Goal: Complete application form: Complete application form

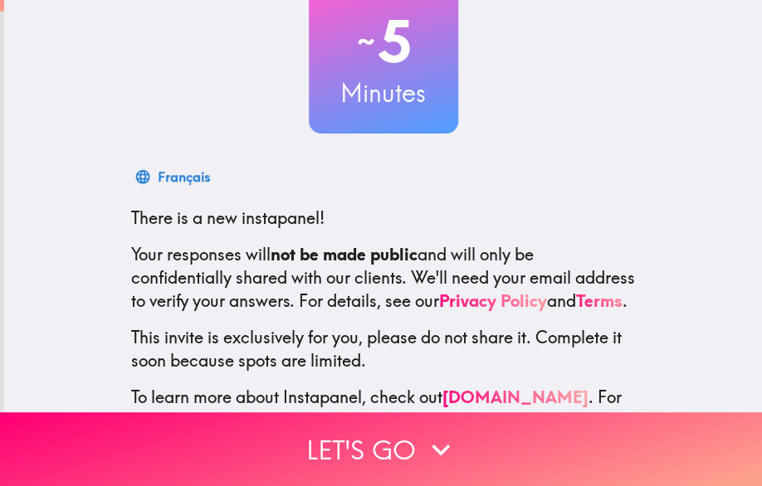
scroll to position [206, 0]
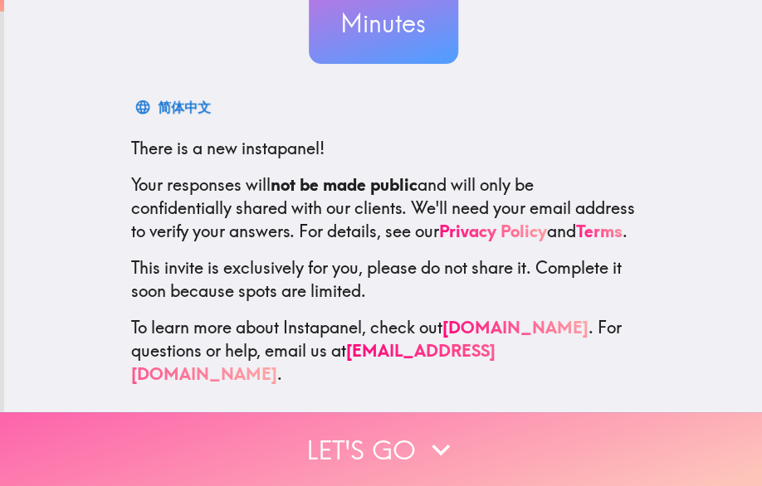
click at [432, 432] on icon "button" at bounding box center [440, 450] width 37 height 37
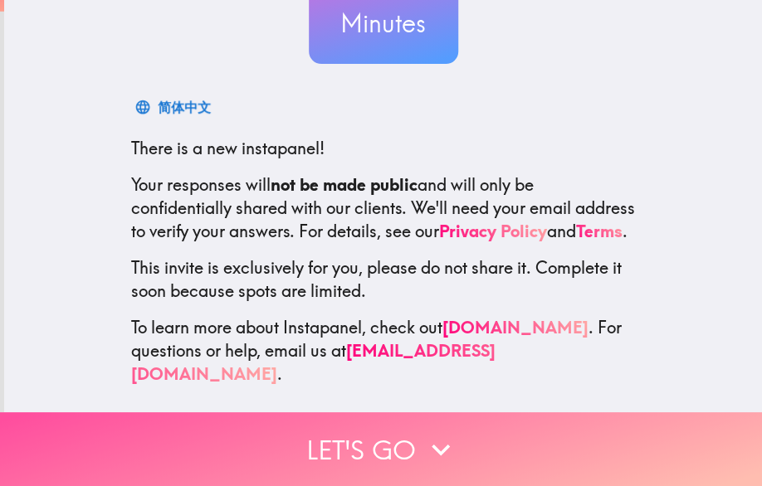
scroll to position [17, 0]
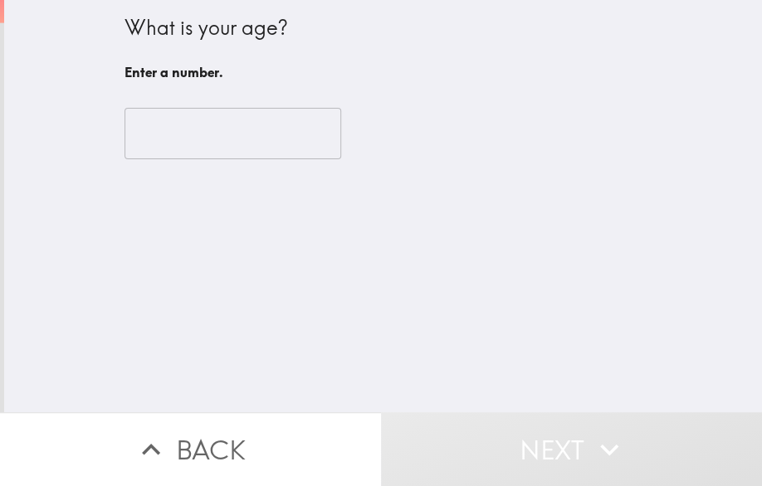
click at [261, 139] on input "number" at bounding box center [232, 133] width 217 height 51
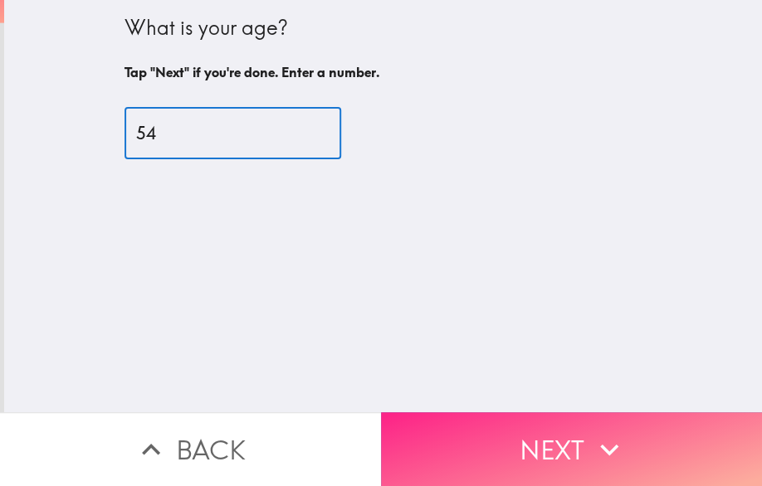
type input "54"
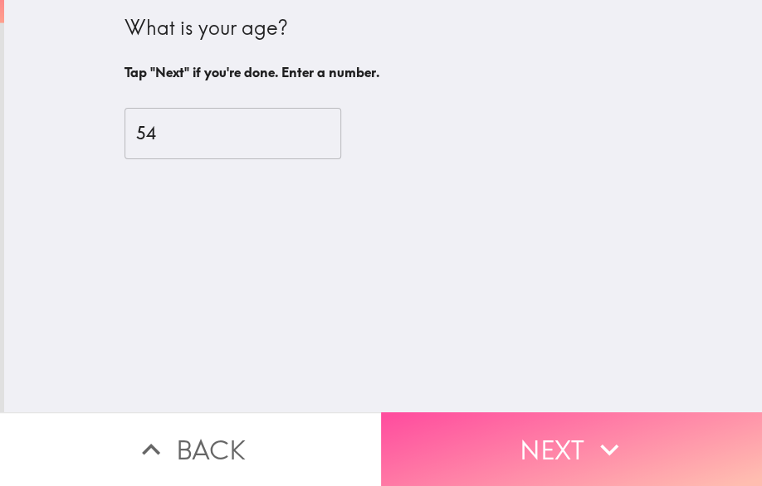
click at [512, 413] on button "Next" at bounding box center [571, 449] width 381 height 74
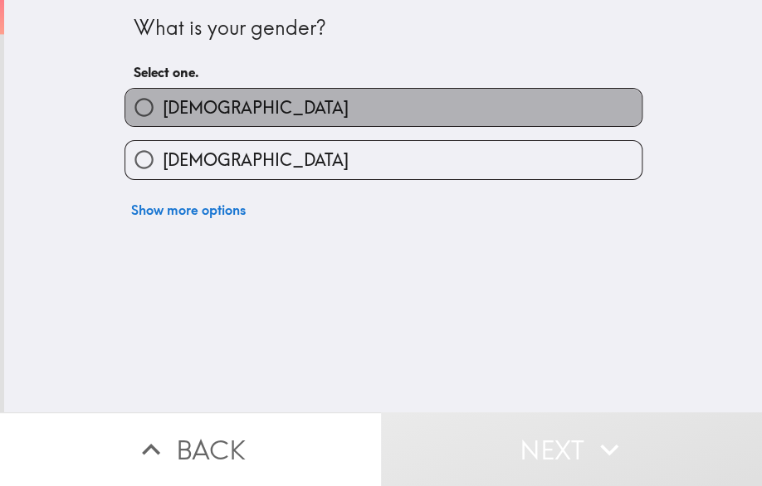
click at [212, 107] on label "[DEMOGRAPHIC_DATA]" at bounding box center [383, 107] width 516 height 37
click at [163, 107] on input "[DEMOGRAPHIC_DATA]" at bounding box center [143, 107] width 37 height 37
radio input "true"
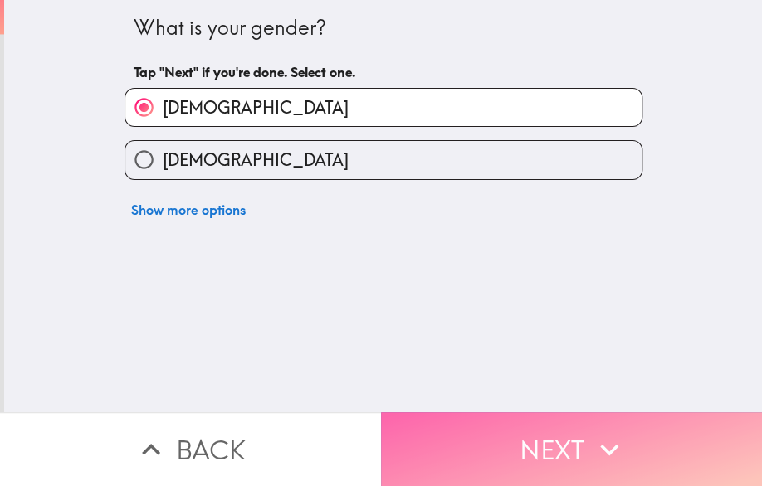
click at [534, 432] on button "Next" at bounding box center [571, 449] width 381 height 74
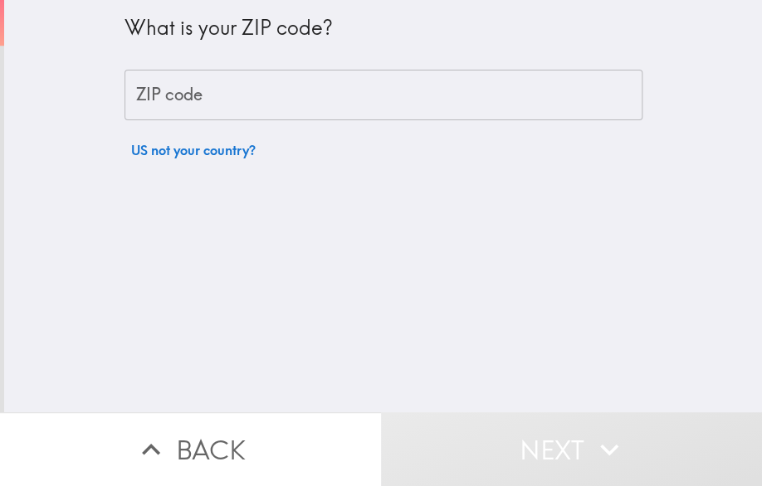
click at [316, 103] on input "ZIP code" at bounding box center [383, 95] width 518 height 51
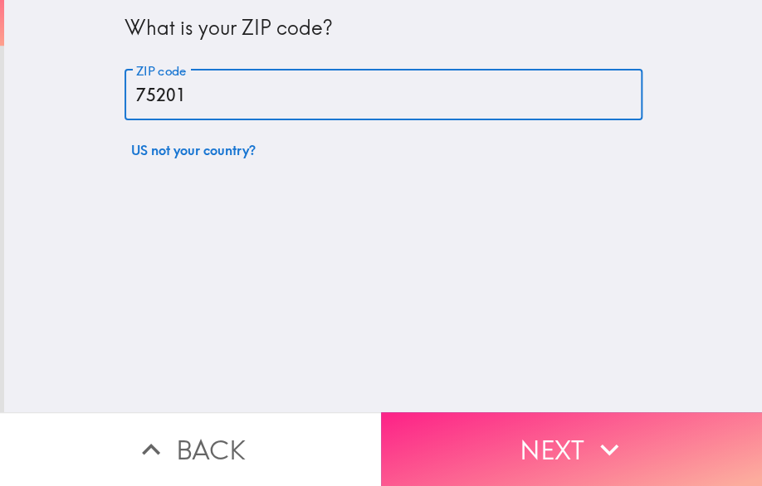
type input "75201"
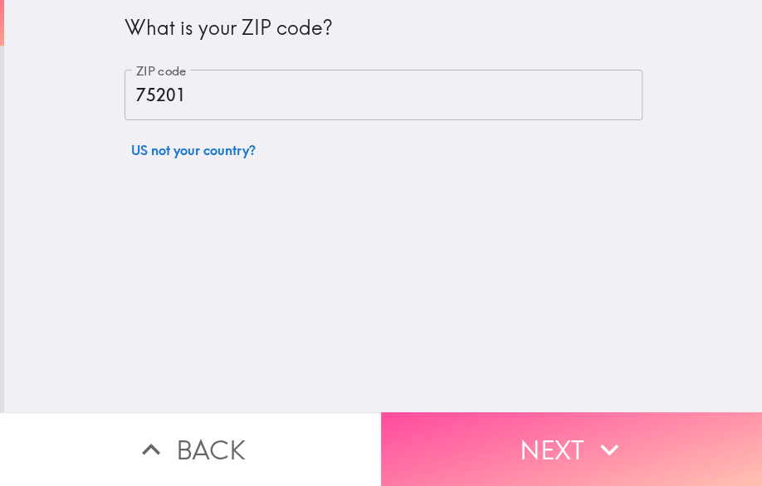
click at [517, 418] on button "Next" at bounding box center [571, 449] width 381 height 74
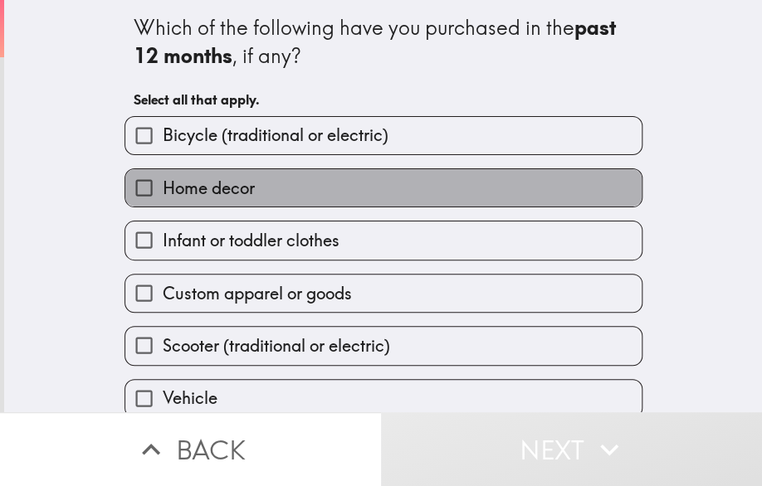
click at [381, 199] on label "Home decor" at bounding box center [383, 187] width 516 height 37
click at [163, 199] on input "Home decor" at bounding box center [143, 187] width 37 height 37
checkbox input "true"
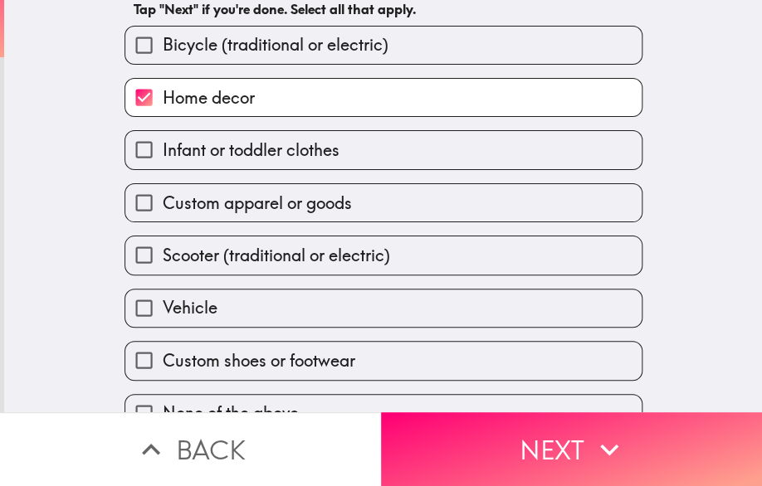
scroll to position [123, 0]
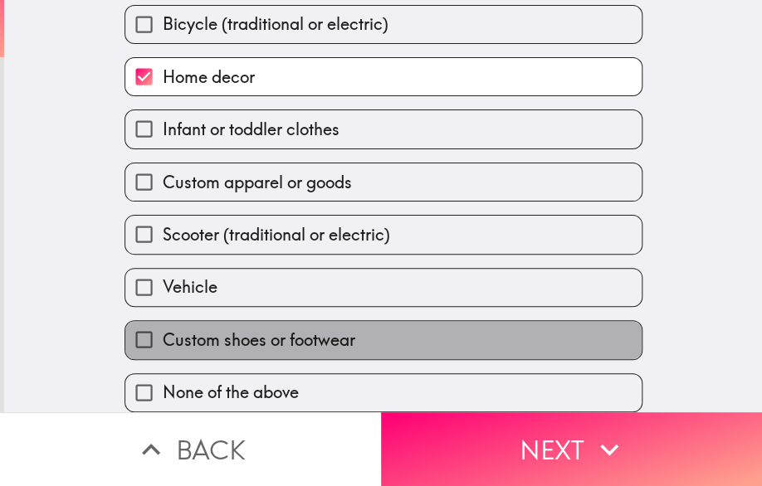
click at [394, 323] on label "Custom shoes or footwear" at bounding box center [383, 339] width 516 height 37
click at [163, 323] on input "Custom shoes or footwear" at bounding box center [143, 339] width 37 height 37
checkbox input "true"
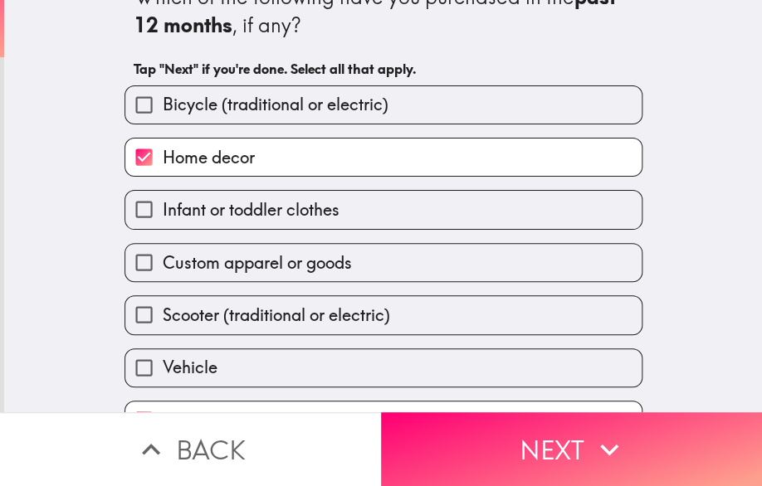
scroll to position [0, 0]
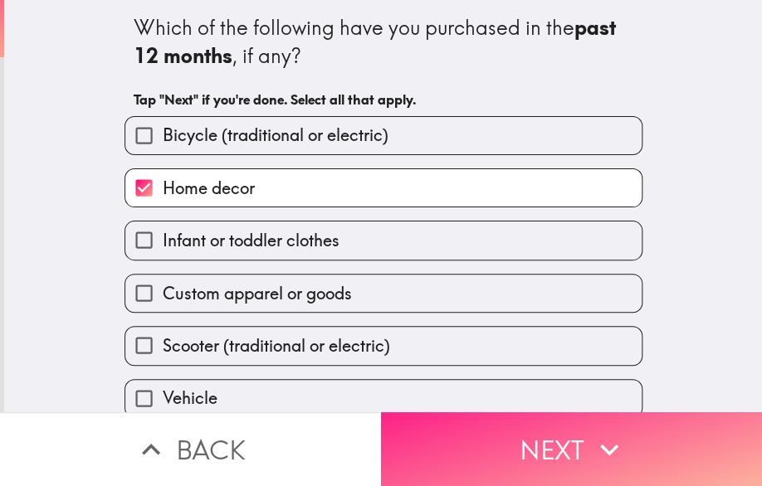
click at [498, 429] on button "Next" at bounding box center [571, 449] width 381 height 74
